Goal: Task Accomplishment & Management: Use online tool/utility

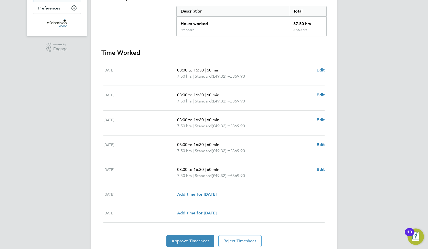
scroll to position [121, 0]
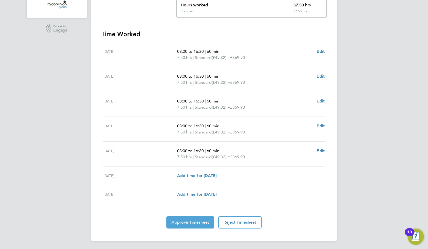
click at [195, 222] on span "Approve Timesheet" at bounding box center [191, 222] width 38 height 5
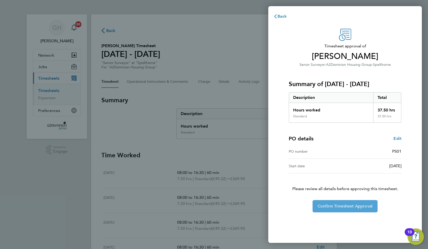
click at [352, 205] on span "Confirm Timesheet Approval" at bounding box center [345, 206] width 55 height 5
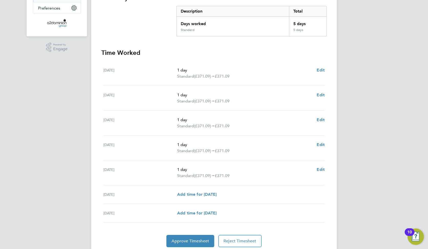
scroll to position [121, 0]
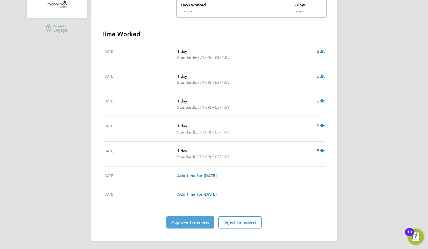
click at [193, 221] on span "Approve Timesheet" at bounding box center [191, 222] width 38 height 5
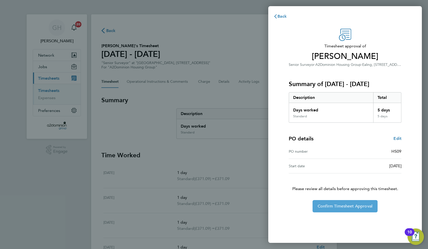
click at [333, 206] on span "Confirm Timesheet Approval" at bounding box center [345, 206] width 55 height 5
